Goal: Complete application form: Complete application form

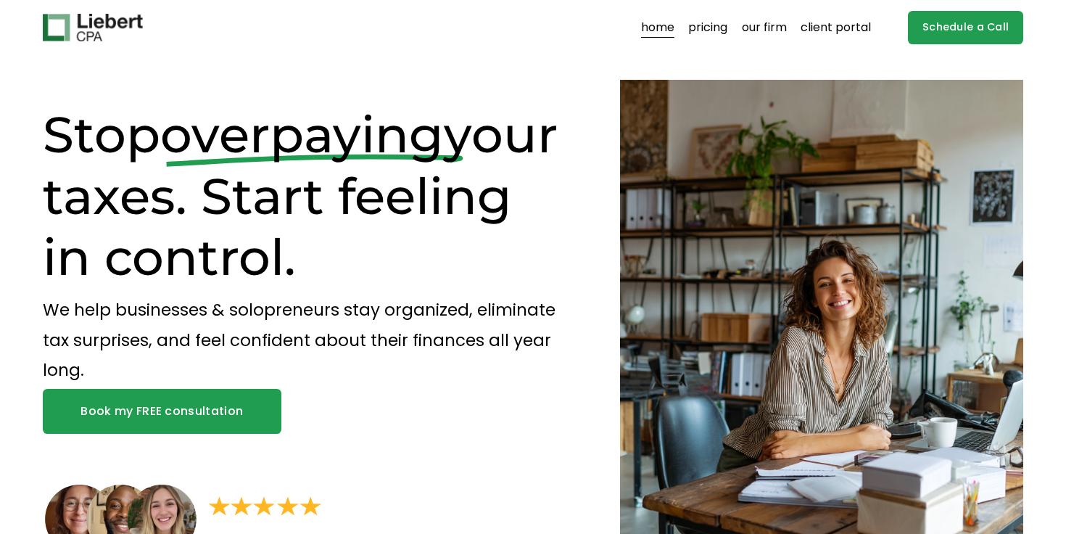
click at [181, 410] on link "Book my FREE consultation" at bounding box center [162, 411] width 239 height 45
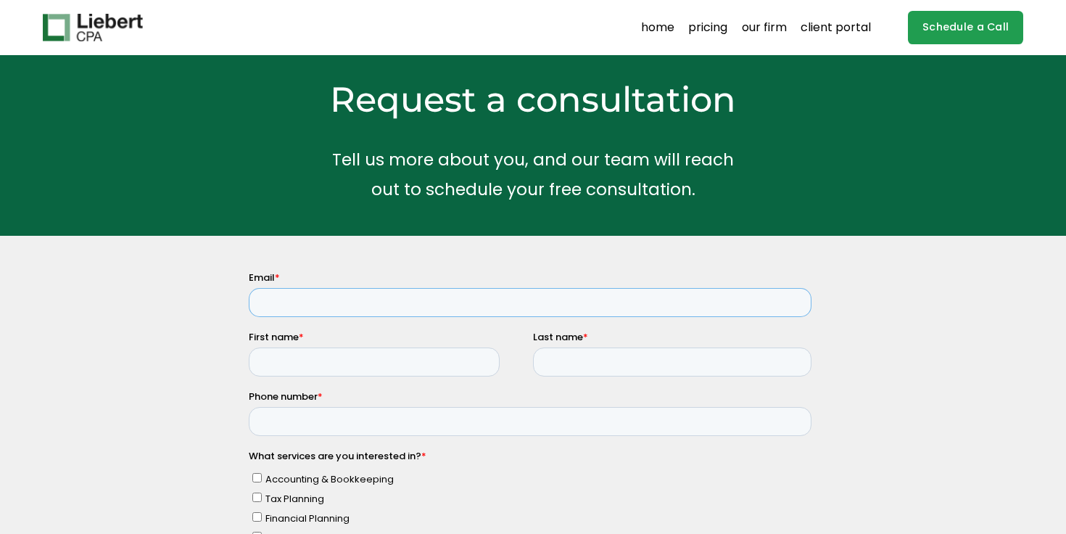
click at [308, 299] on input "Email *" at bounding box center [529, 302] width 563 height 29
type input "madison.hajeb@gmail.com"
type input "Madison"
type input "Hajeb"
type input "8015573357"
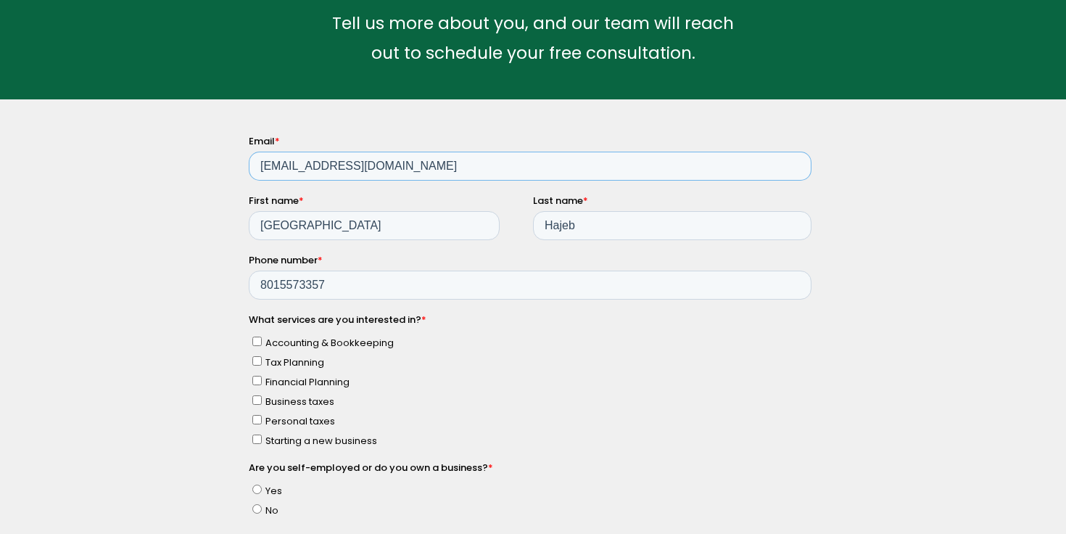
scroll to position [175, 0]
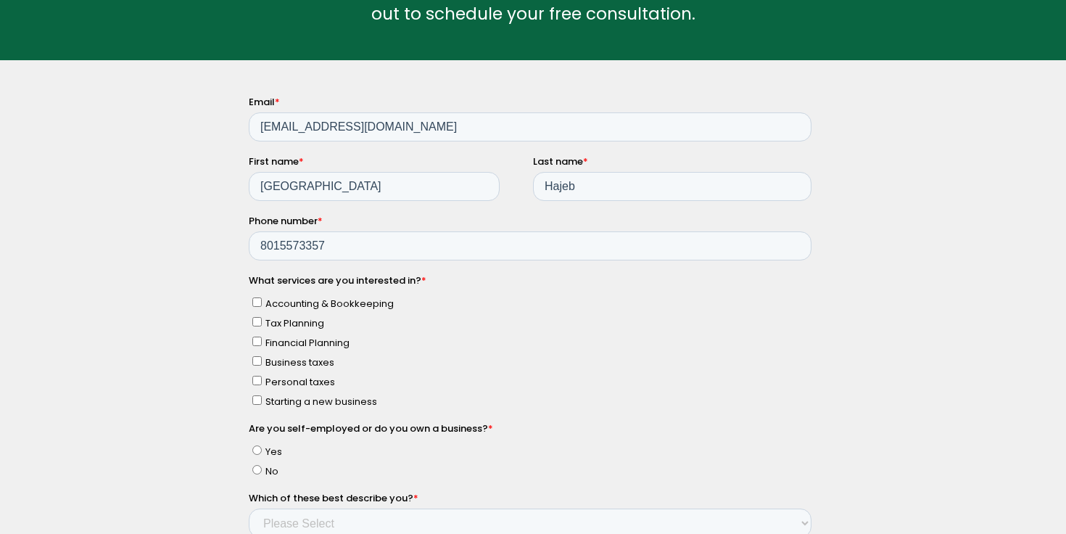
click at [257, 319] on input "Tax Planning" at bounding box center [256, 321] width 9 height 9
checkbox input "true"
click at [252, 379] on input "Personal taxes" at bounding box center [256, 380] width 9 height 9
checkbox input "true"
click at [257, 320] on input "Tax Planning" at bounding box center [256, 321] width 9 height 9
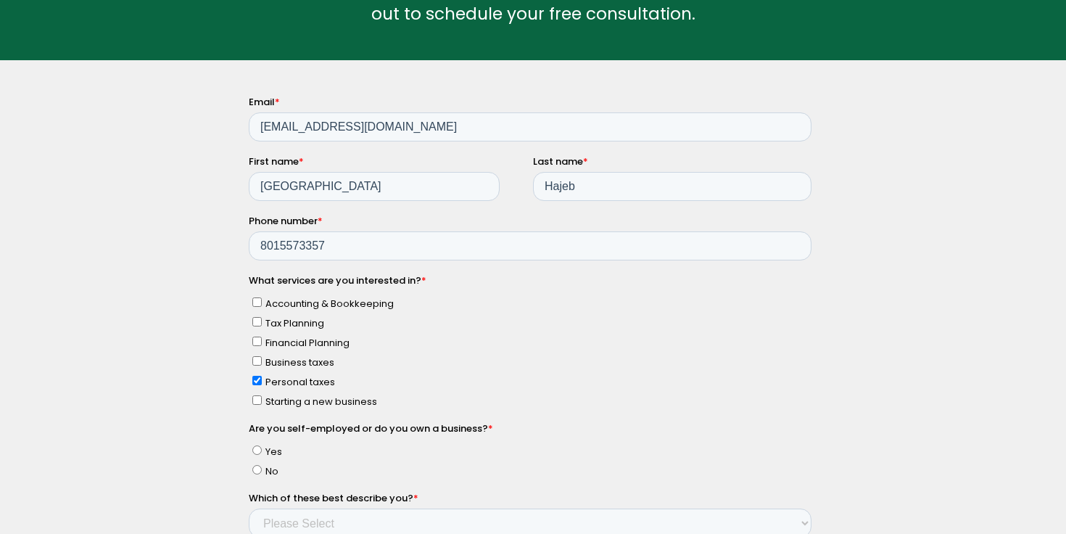
checkbox input "false"
click at [257, 297] on label "Accounting & Bookkeeping" at bounding box center [531, 302] width 559 height 15
click at [257, 297] on input "Accounting & Bookkeeping" at bounding box center [256, 301] width 9 height 9
click at [257, 299] on input "Accounting & Bookkeeping" at bounding box center [256, 301] width 9 height 9
checkbox input "false"
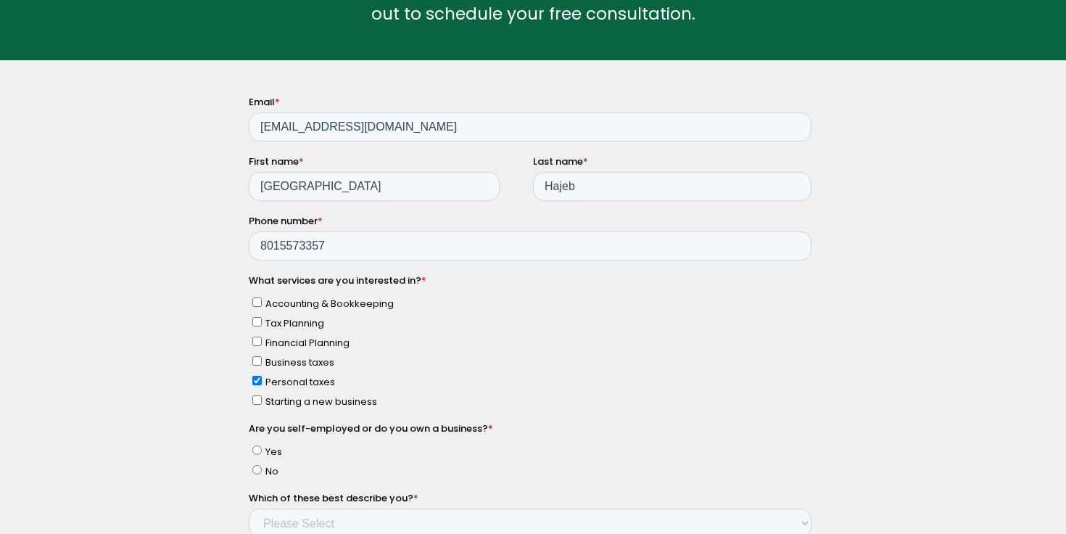
click at [254, 357] on input "Business taxes" at bounding box center [256, 360] width 9 height 9
checkbox input "true"
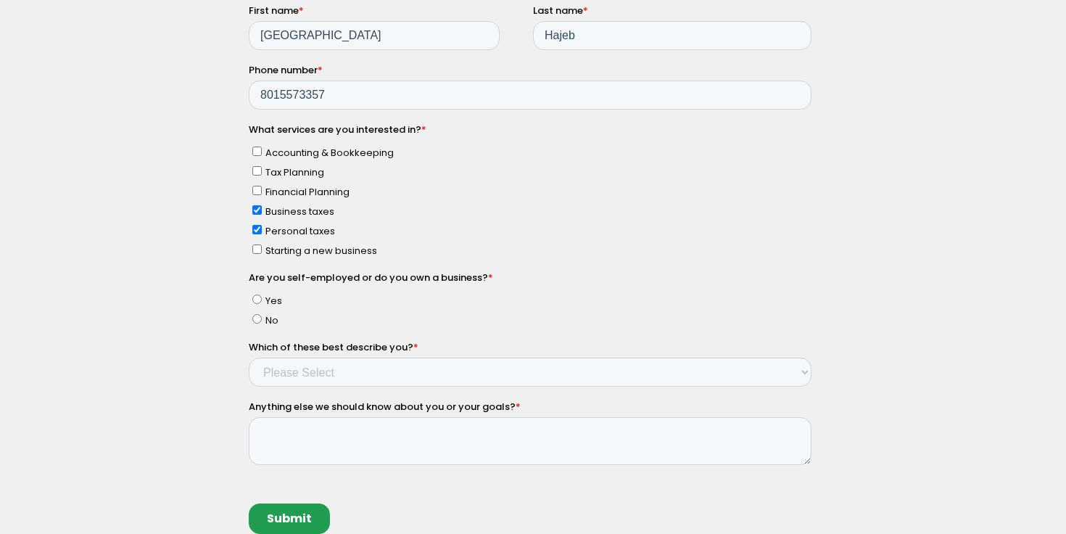
scroll to position [323, 0]
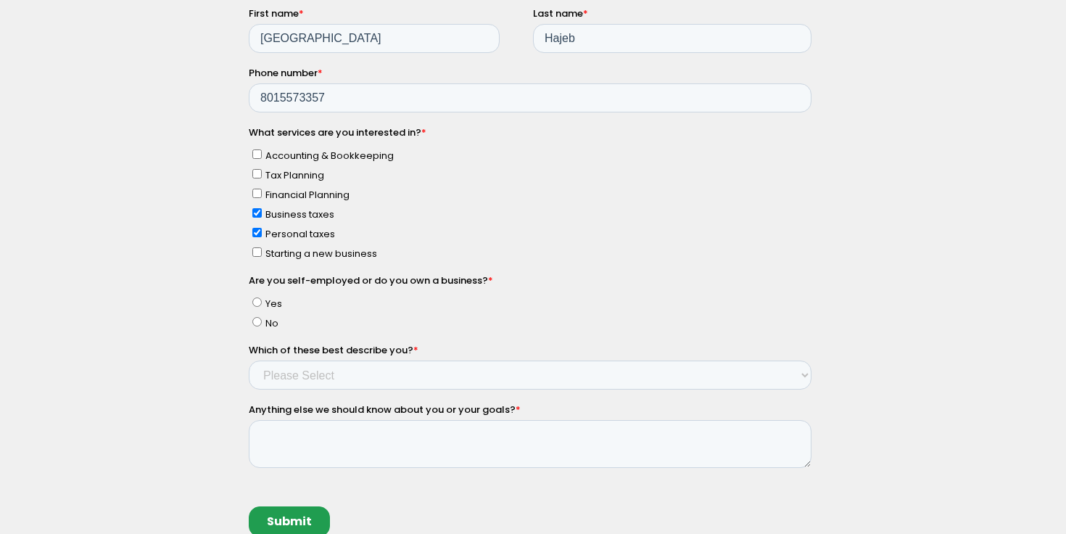
click at [254, 299] on input "Yes" at bounding box center [256, 302] width 9 height 9
radio input "true"
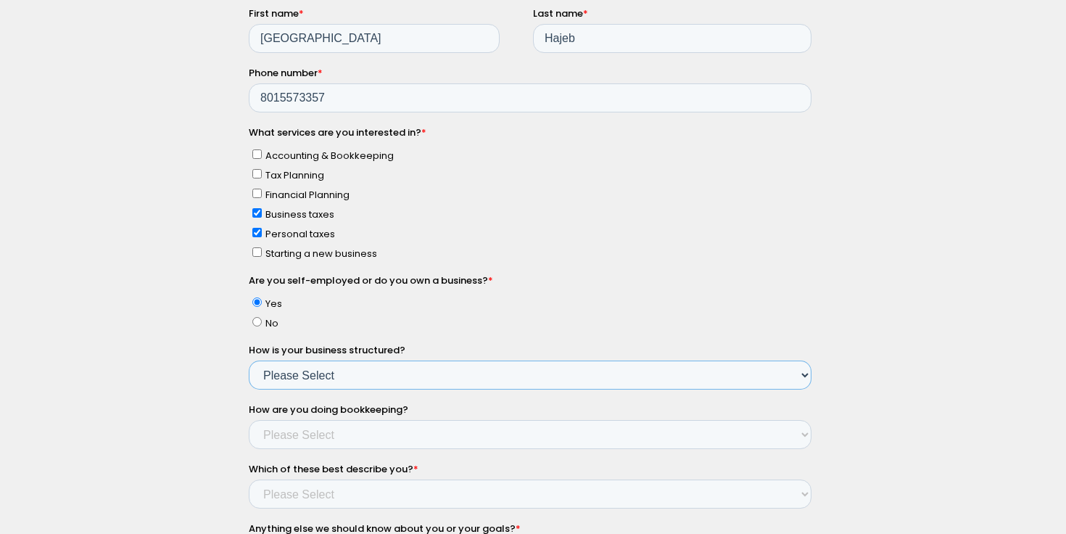
click at [288, 379] on select "Please Select Single Member LLC Multi Member LLC S Corporation C Corporation Pa…" at bounding box center [529, 375] width 563 height 29
select select "Yes - Sole Proprietorship"
click at [248, 390] on select "Please Select Single Member LLC Multi Member LLC S Corporation C Corporation Pa…" at bounding box center [529, 375] width 563 height 29
click at [324, 368] on select "Please Select Single Member LLC Multi Member LLC S Corporation C Corporation Pa…" at bounding box center [529, 375] width 563 height 29
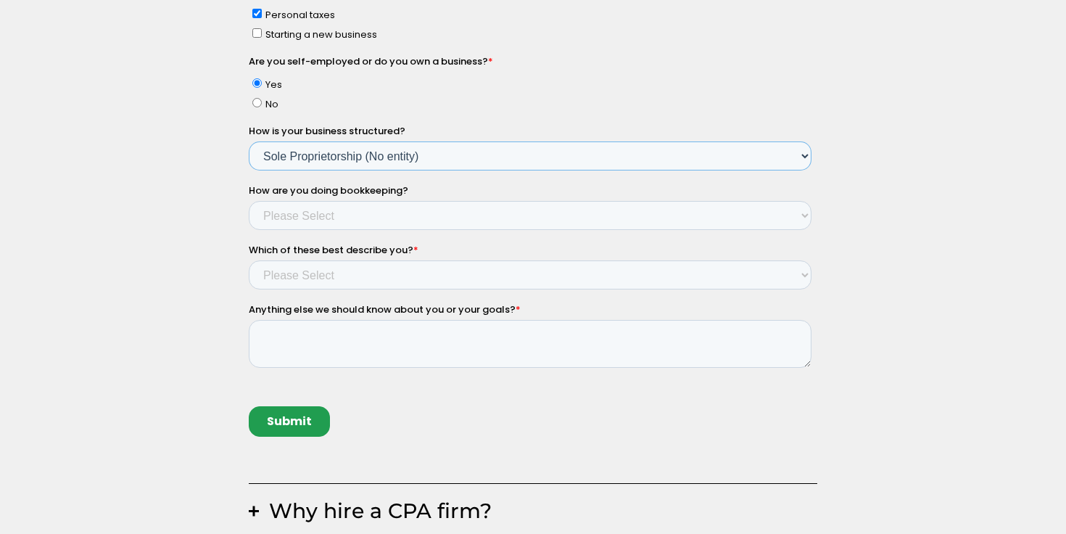
scroll to position [544, 0]
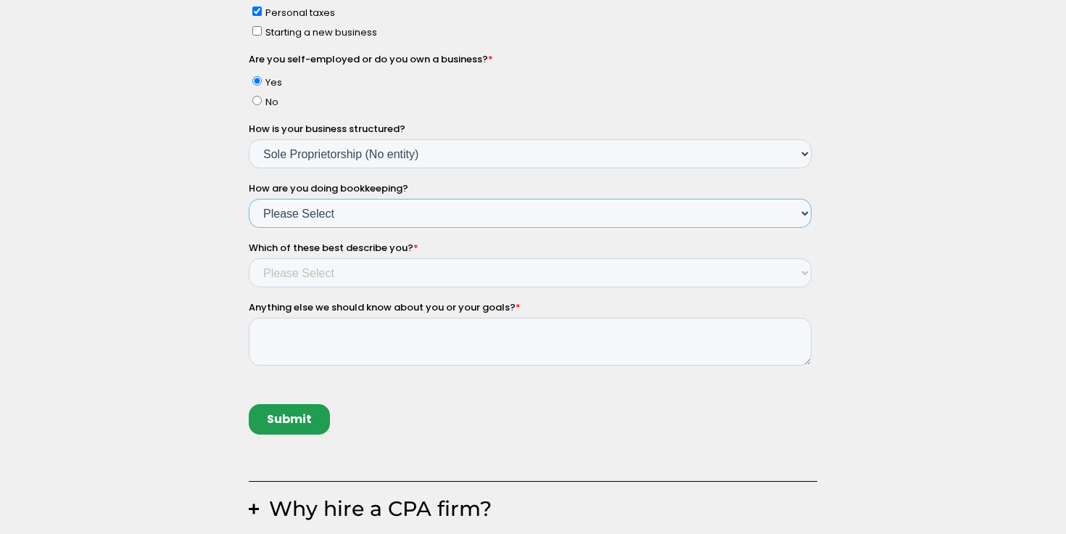
click at [339, 212] on select "Please Select Not doing any bookkeeping Myself - Spreadsheets Myself - Bookkeep…" at bounding box center [529, 213] width 563 height 29
select select "Myself - spreadsheets"
click at [248, 228] on select "Please Select Not doing any bookkeeping Myself - Spreadsheets Myself - Bookkeep…" at bounding box center [529, 213] width 563 height 29
click at [282, 281] on select "Please Select Income < $100k Income between $100k-$250k Income between $250k-$5…" at bounding box center [529, 273] width 563 height 29
select select "Income between $350k-$500k"
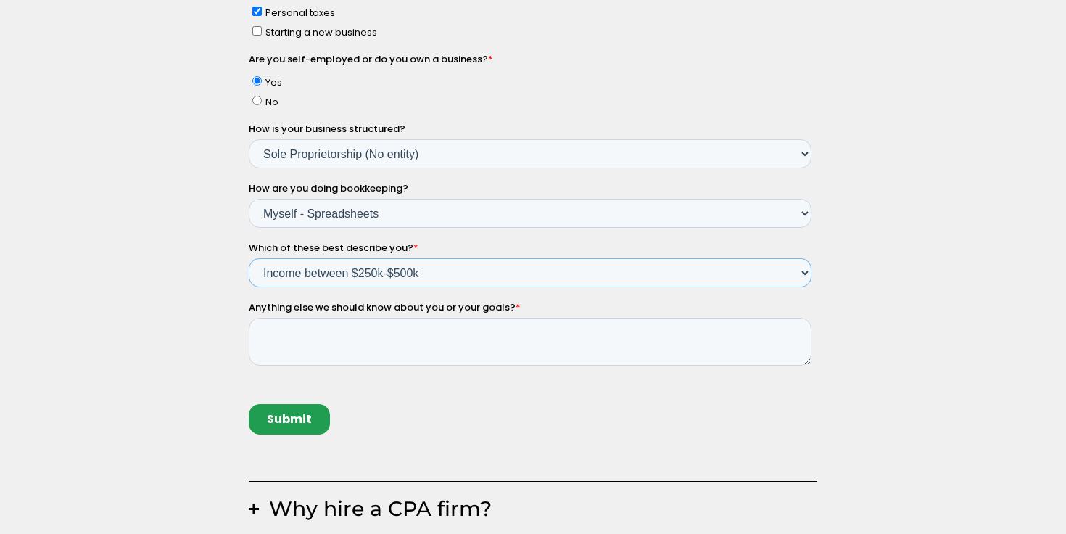
click at [248, 288] on select "Please Select Income < $100k Income between $100k-$250k Income between $250k-$5…" at bounding box center [529, 273] width 563 height 29
click at [165, 345] on div "Why hire a CPA firm? Having a trusted financial partner for your business is a …" at bounding box center [533, 201] width 1066 height 950
click at [343, 343] on textarea "Anything else we should know about you or your goals? *" at bounding box center [529, 342] width 563 height 48
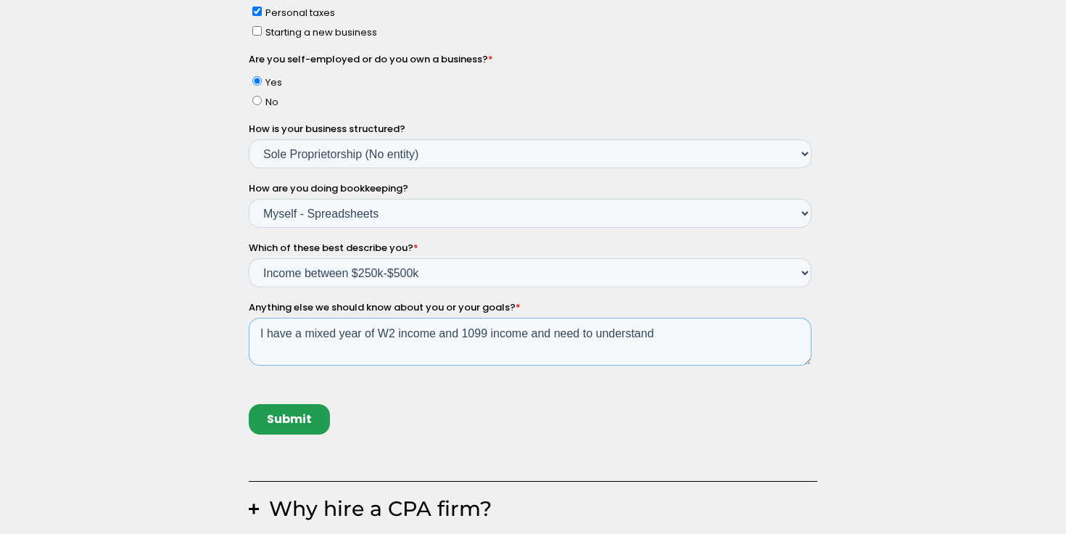
click at [459, 328] on textarea "I have a mixed year of W2 income and 1099 income and need to understand" at bounding box center [529, 342] width 563 height 48
click at [756, 333] on textarea "I have a mixed year of W2 income and am beginning 1099 income and need to under…" at bounding box center [529, 342] width 563 height 48
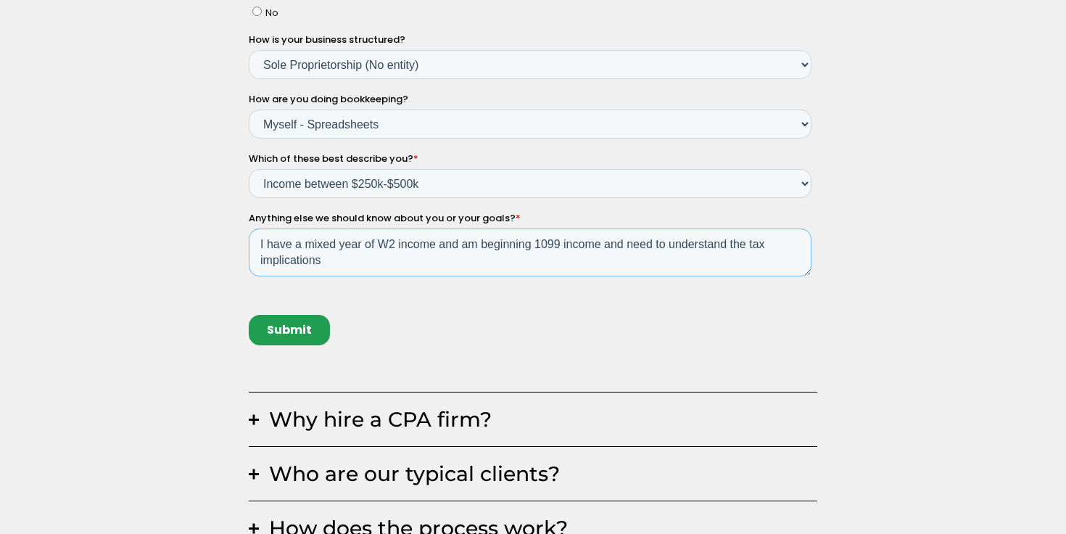
type textarea "I have a mixed year of W2 income and am beginning 1099 income and need to under…"
click at [273, 325] on input "Submit" at bounding box center [288, 330] width 81 height 30
